Goal: Register for event/course

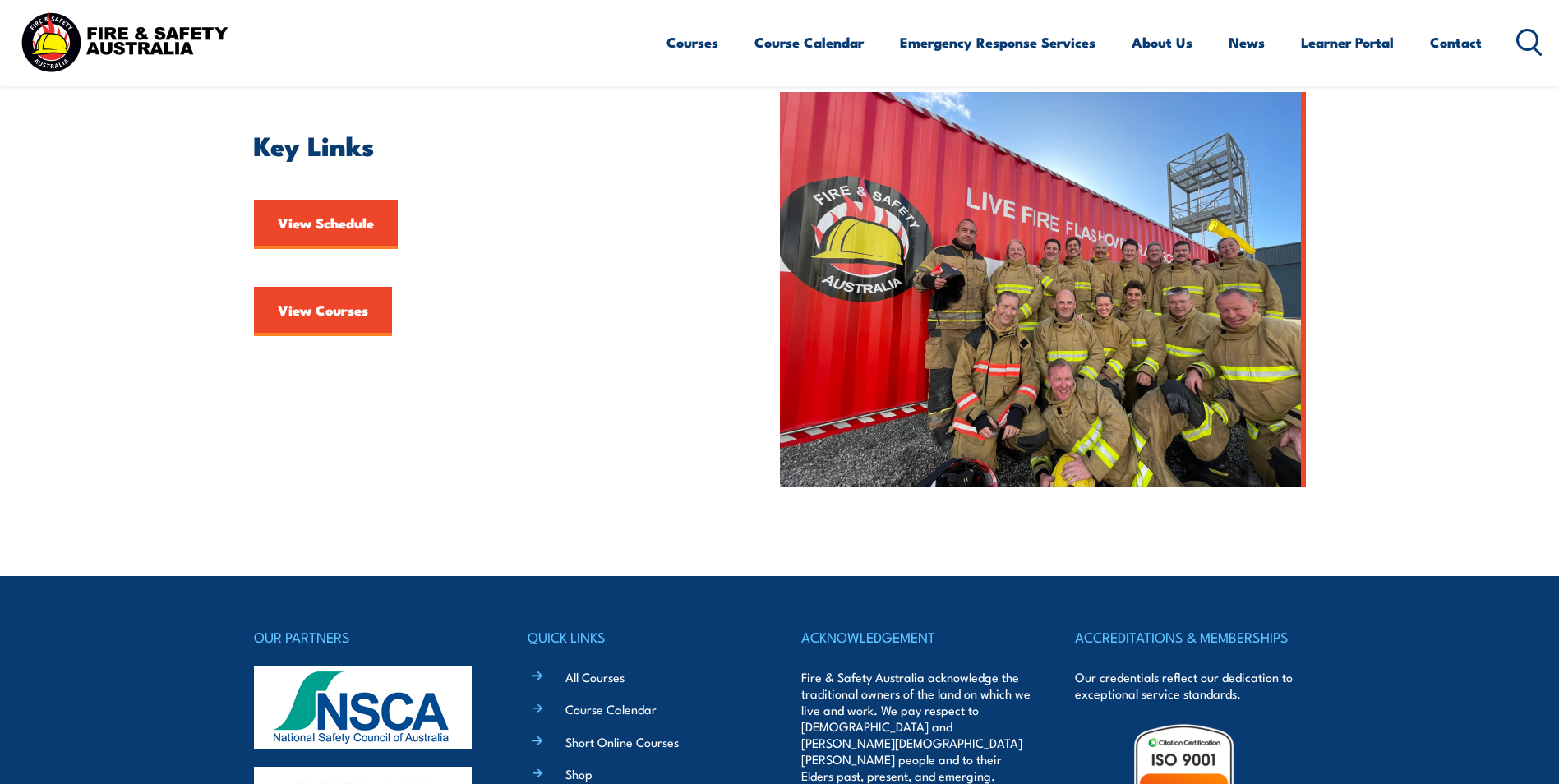
scroll to position [493, 0]
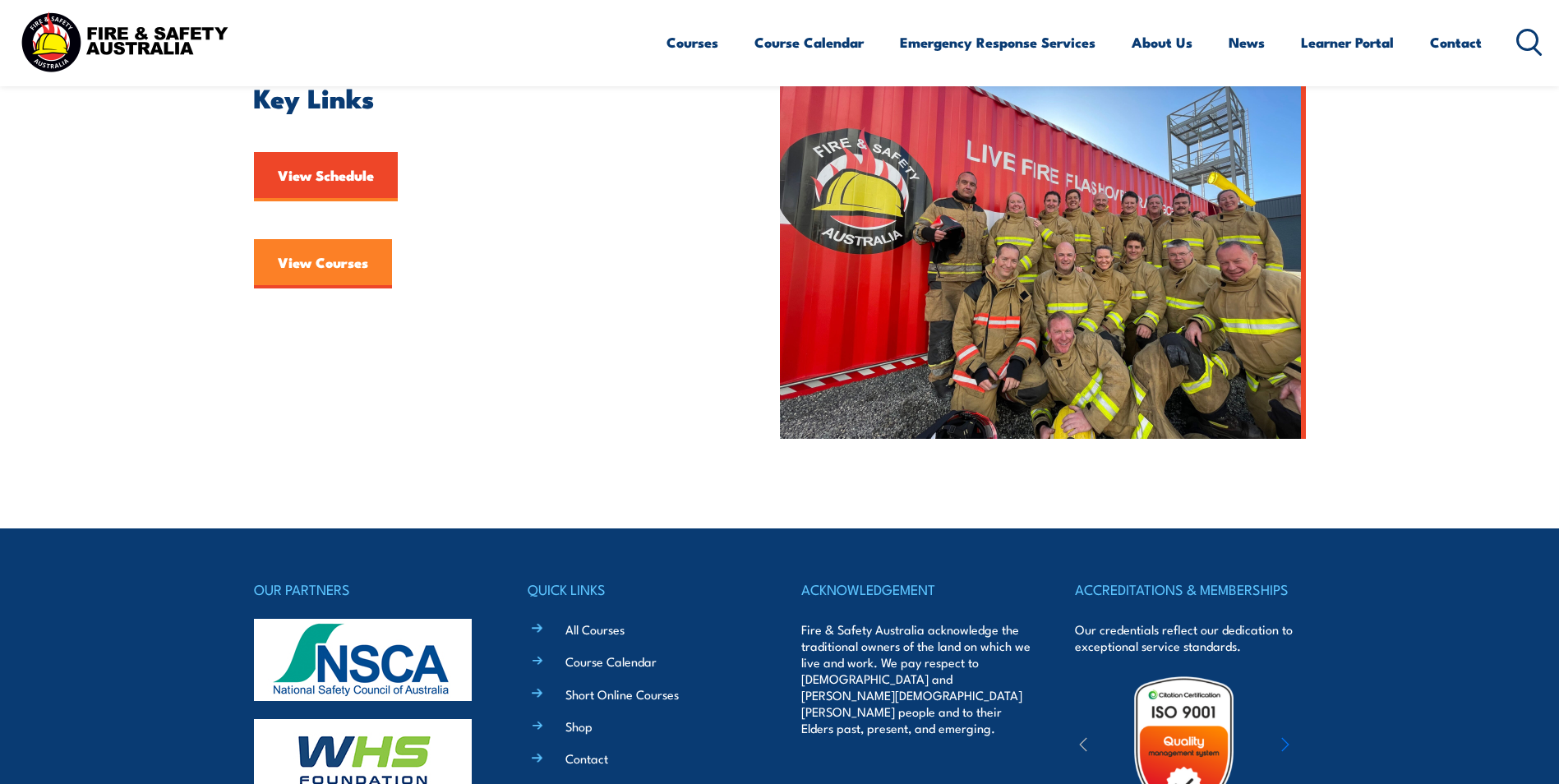
click at [322, 264] on link "View Courses" at bounding box center [323, 263] width 138 height 50
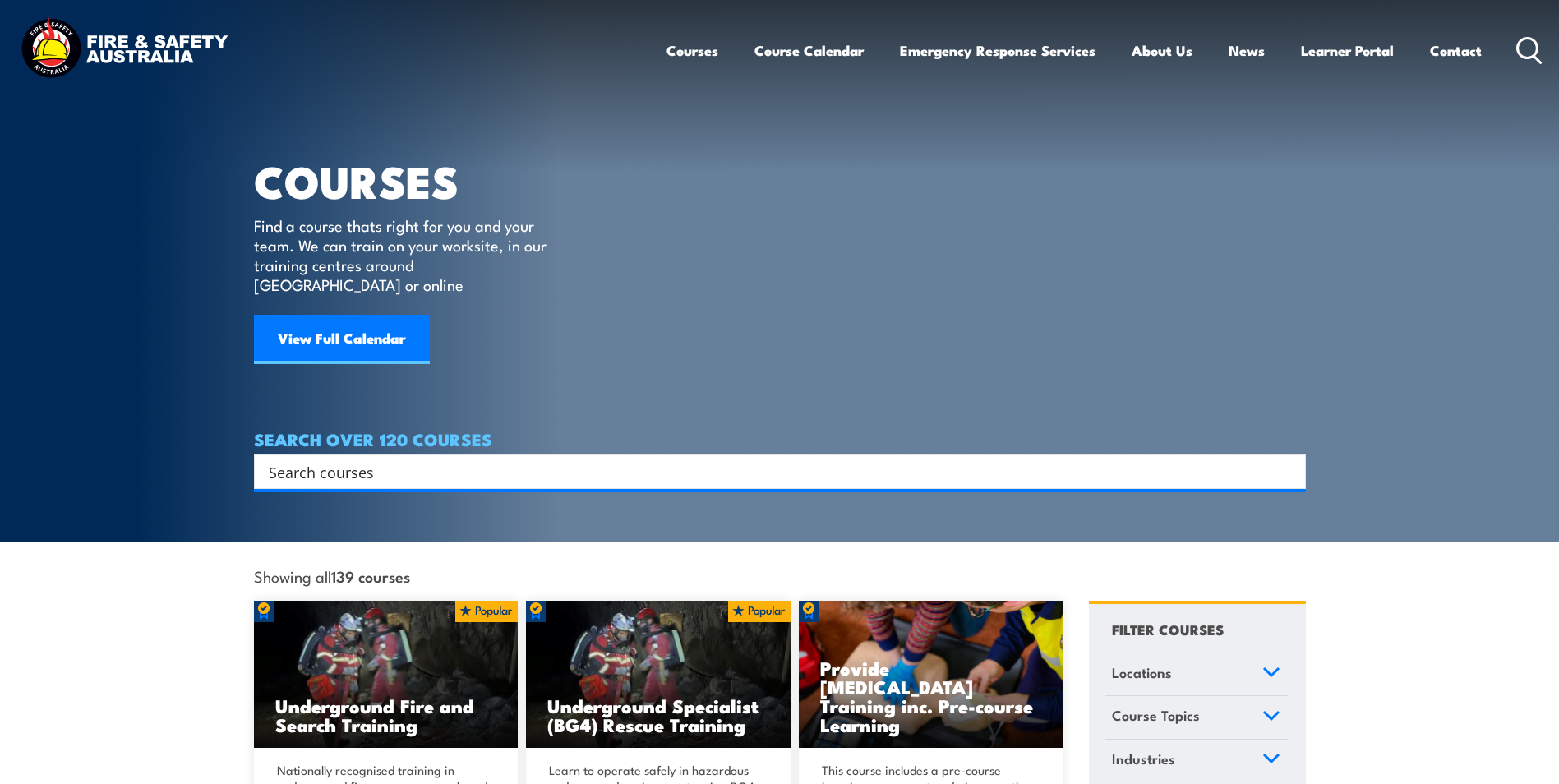
click at [340, 459] on input "Search input" at bounding box center [769, 470] width 1001 height 24
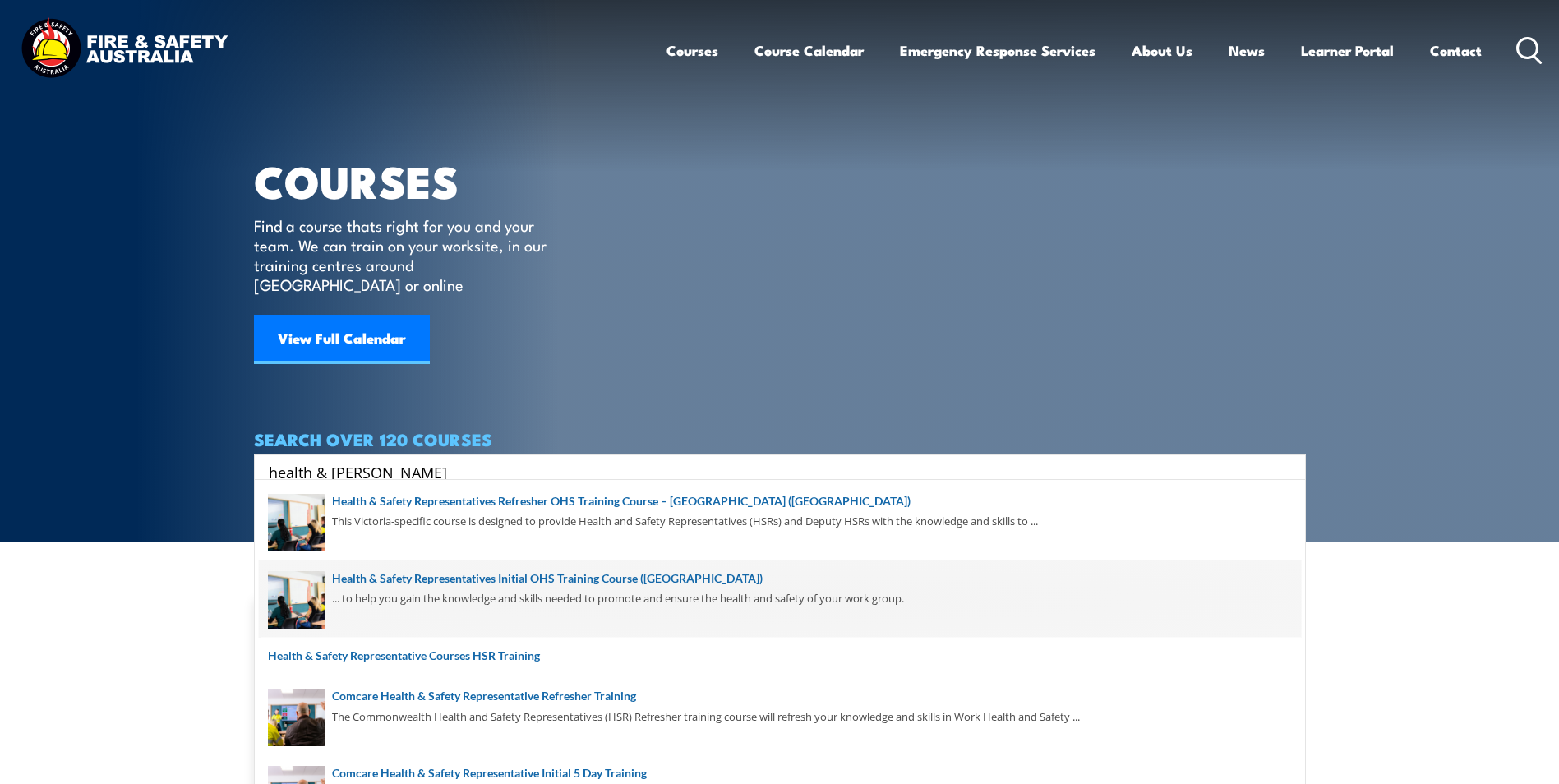
type input "health & safety"
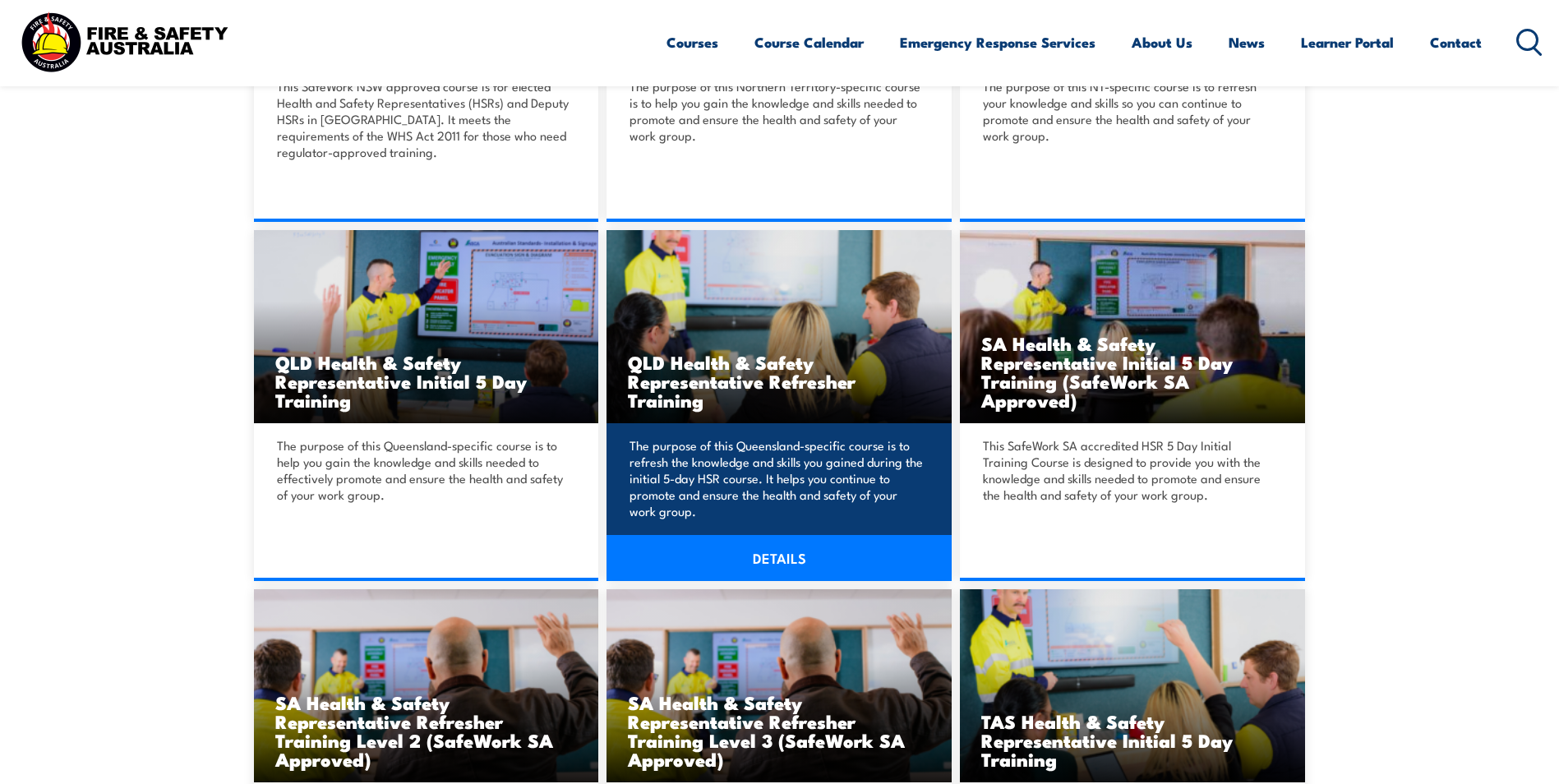
scroll to position [1397, 0]
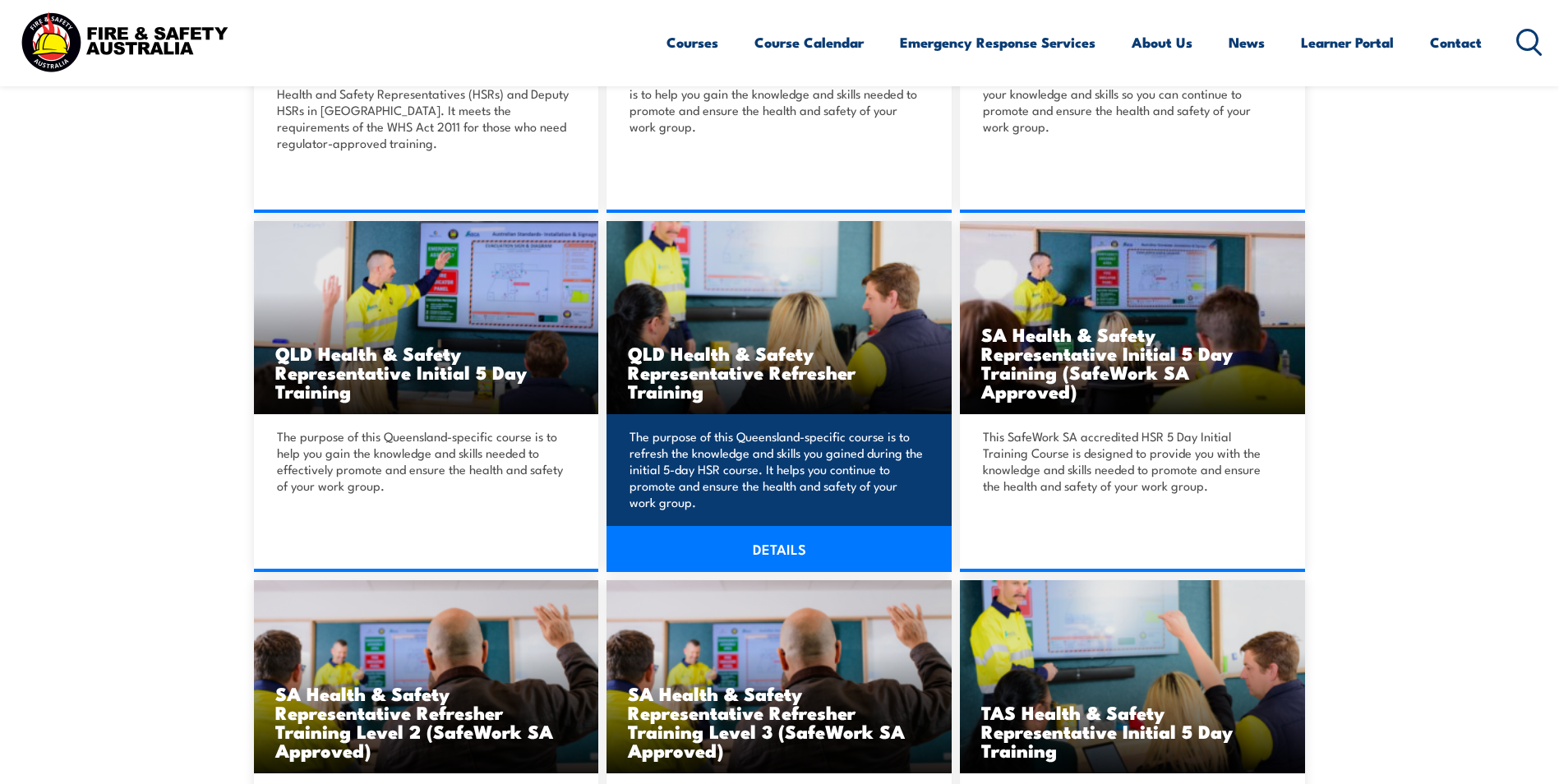
click at [767, 546] on link "DETAILS" at bounding box center [779, 548] width 345 height 46
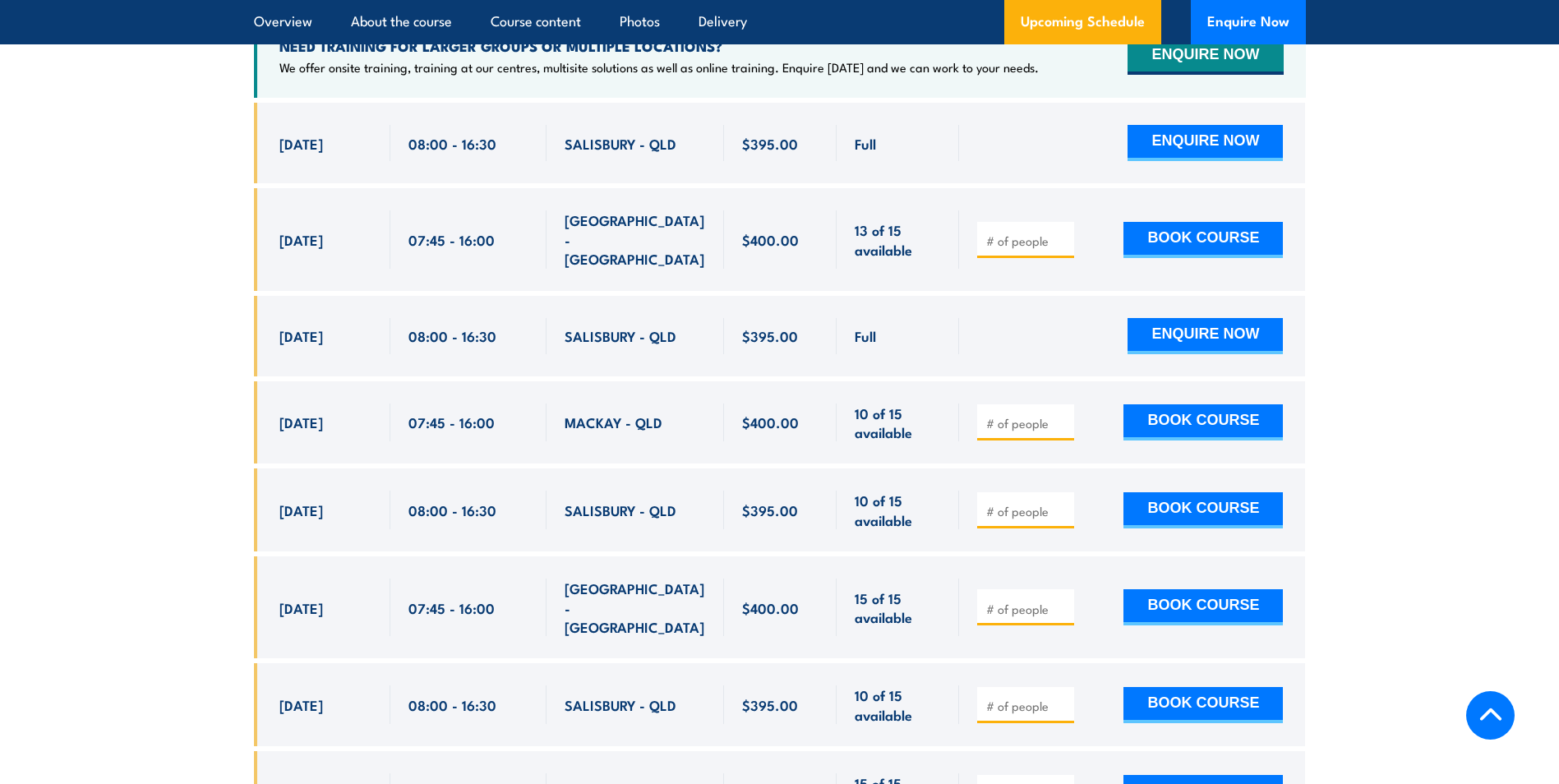
scroll to position [2957, 0]
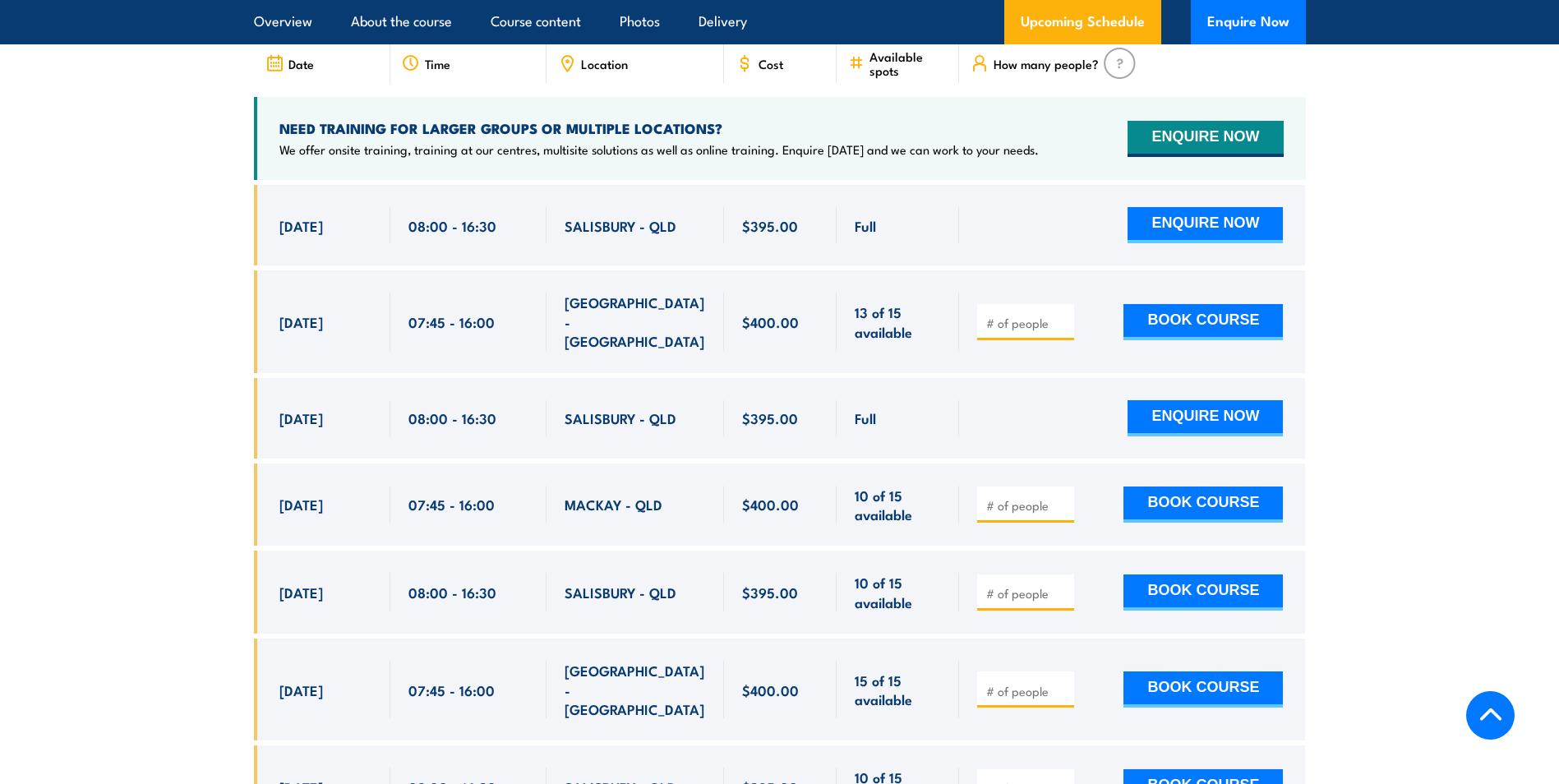
click at [1006, 497] on input "number" at bounding box center [1027, 504] width 82 height 17
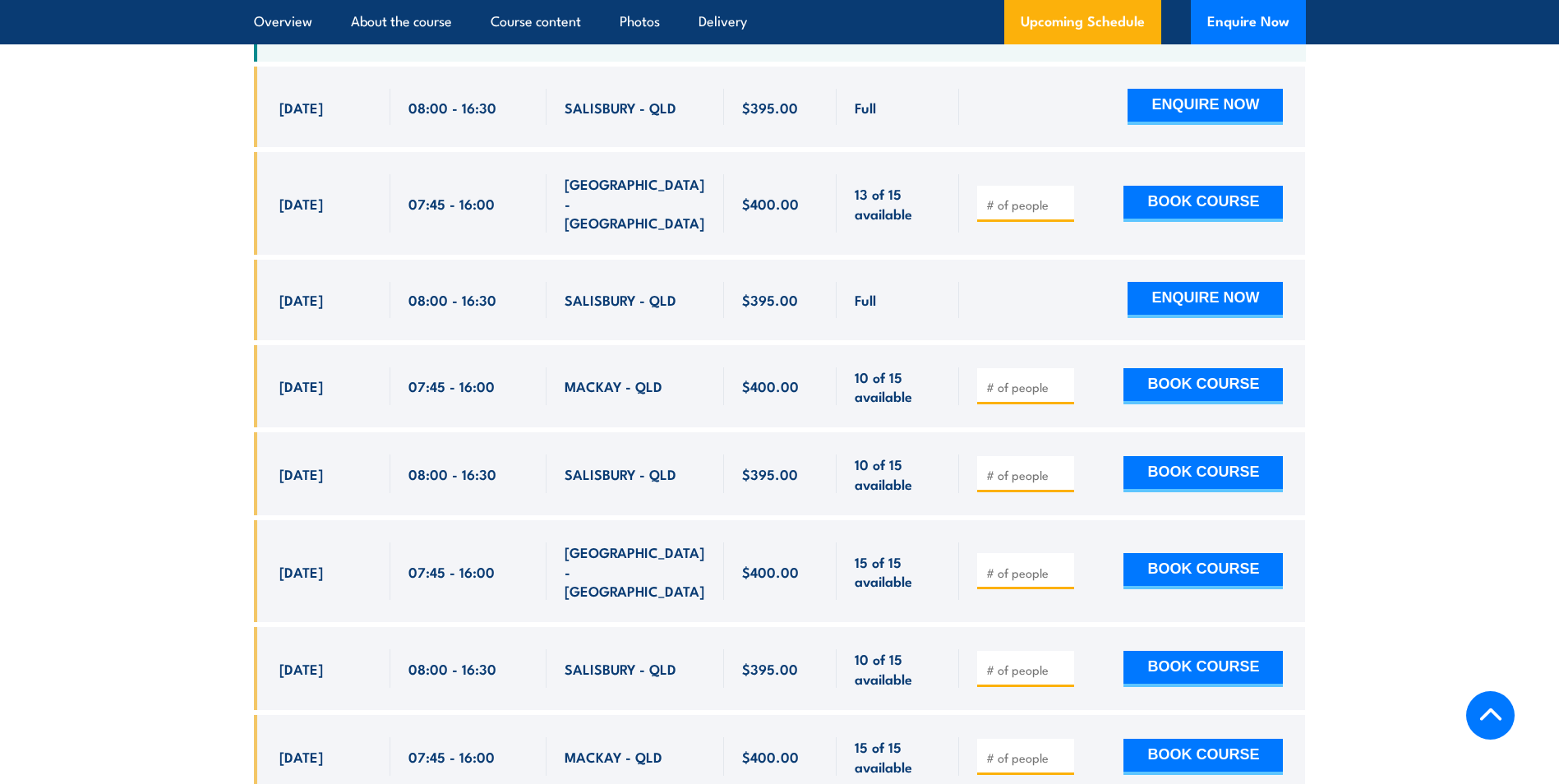
scroll to position [3040, 0]
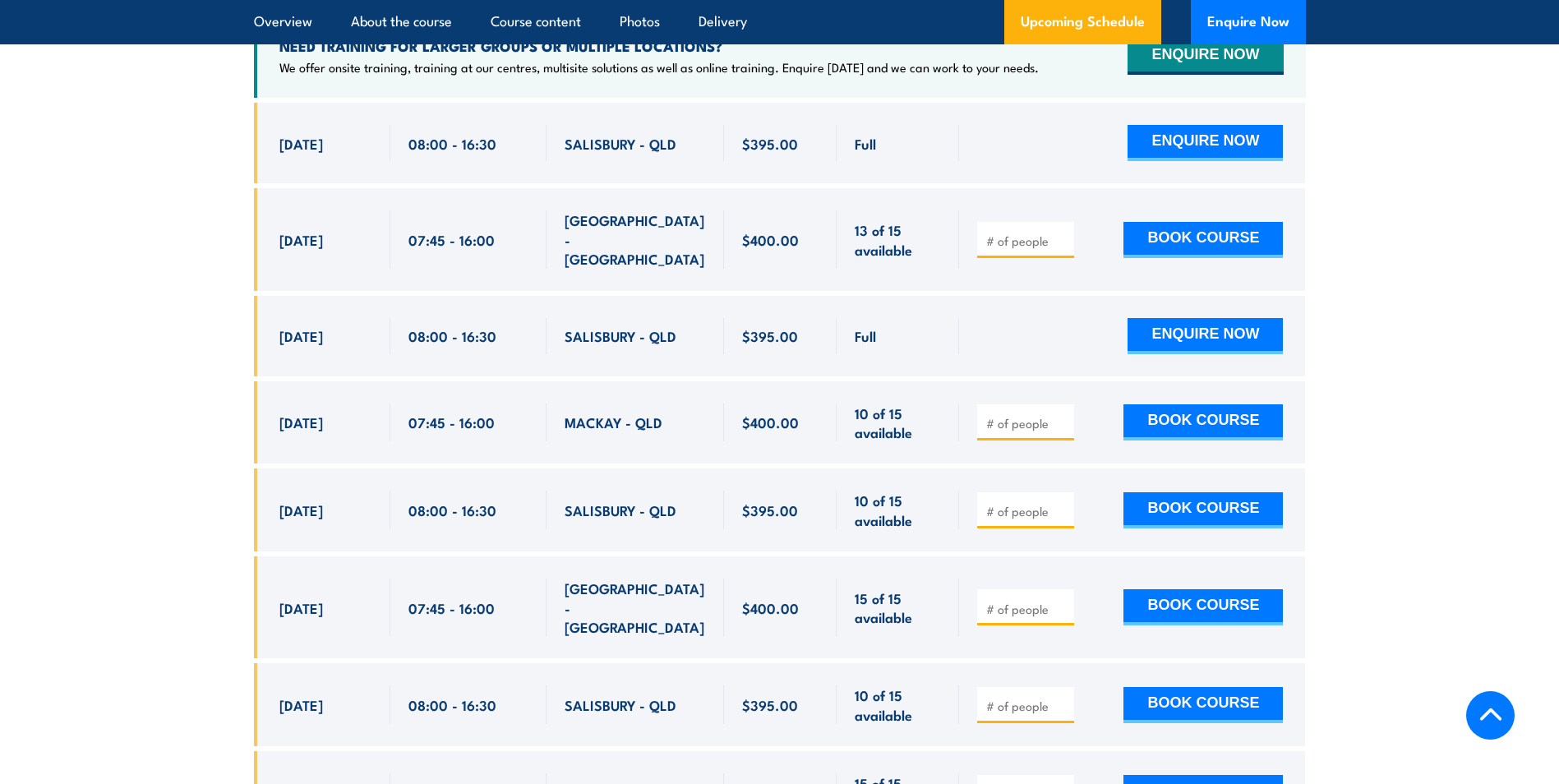
type input "4"
